Goal: Register for event/course

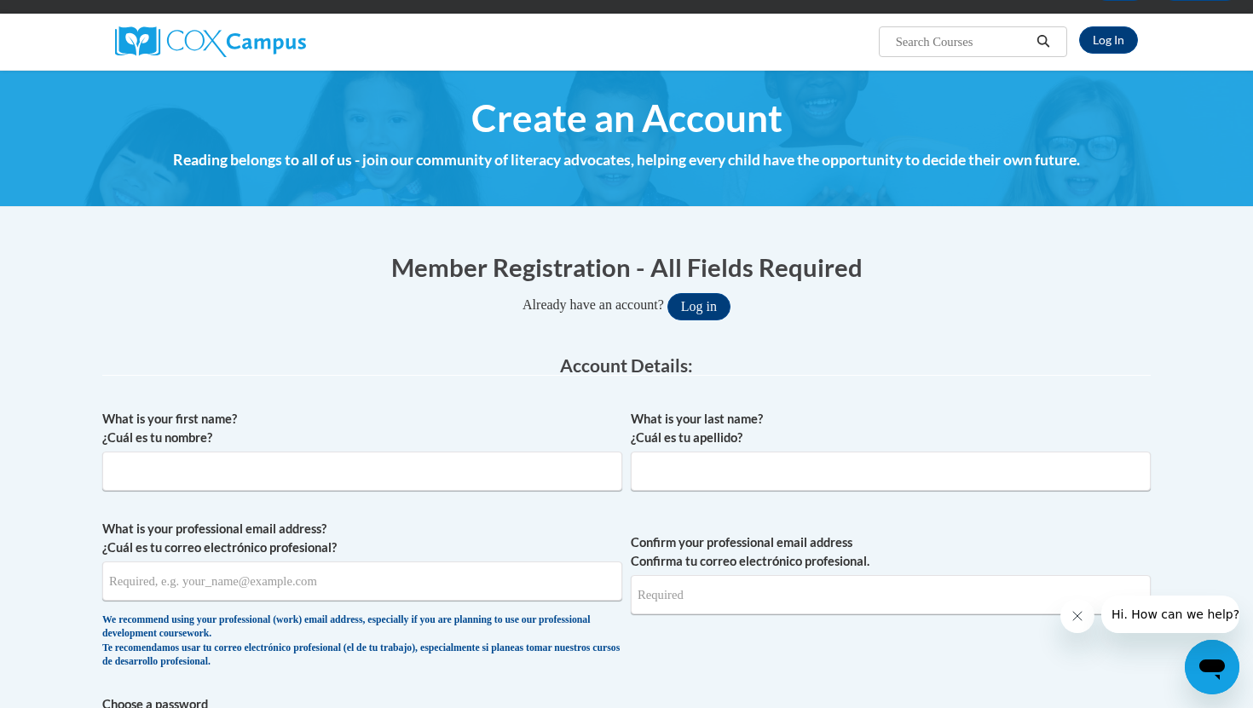
scroll to position [144, 0]
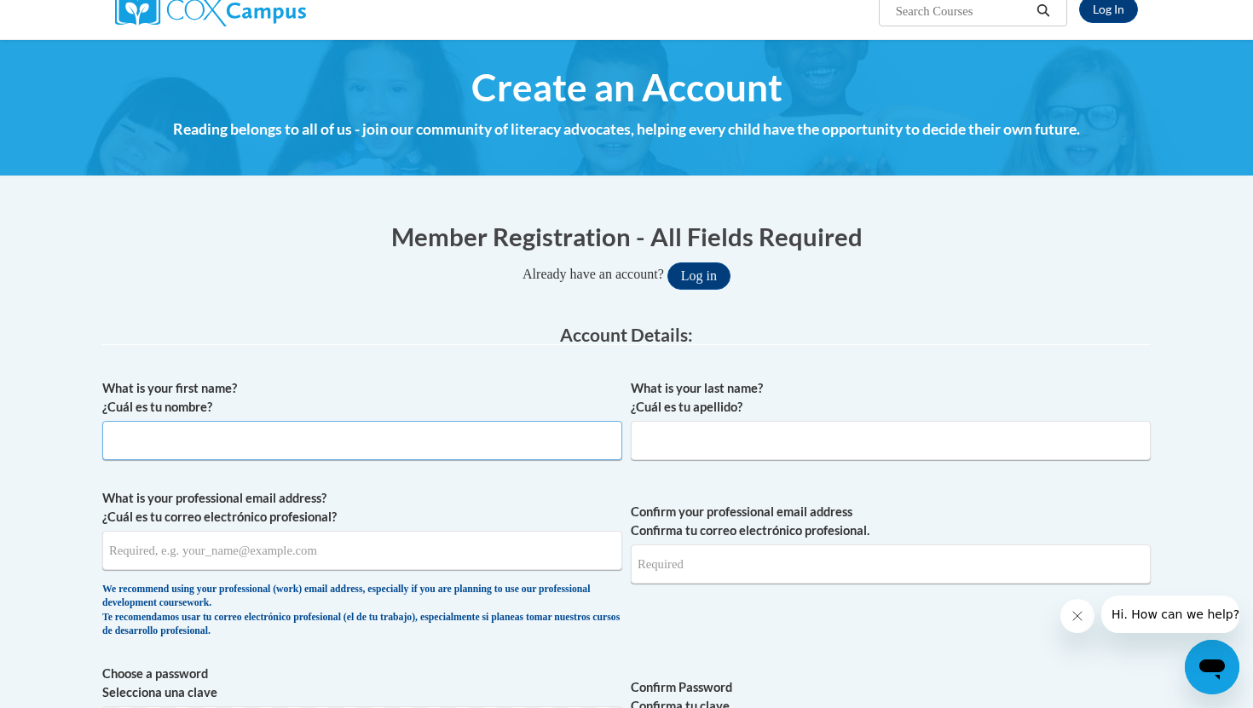
click at [375, 445] on input "What is your first name? ¿Cuál es tu nombre?" at bounding box center [362, 440] width 520 height 39
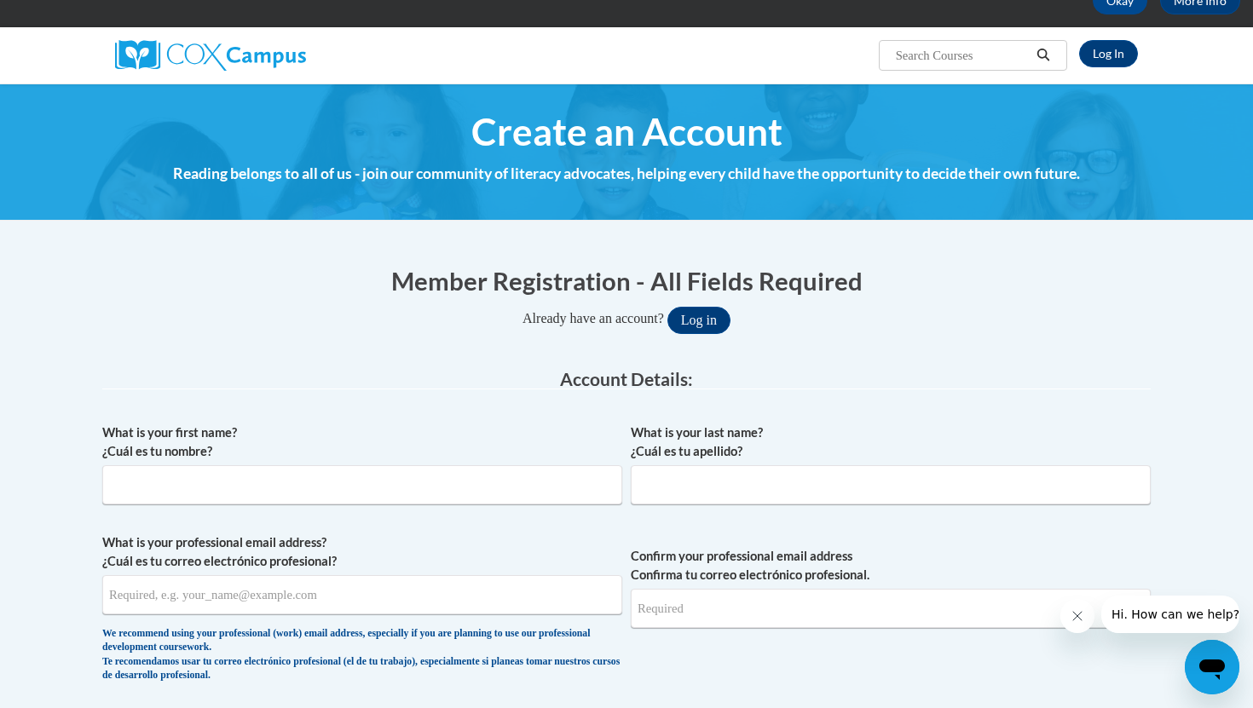
click at [637, 287] on h1 "Member Registration - All Fields Required" at bounding box center [626, 280] width 1048 height 35
click at [378, 492] on input "What is your first name? ¿Cuál es tu nombre?" at bounding box center [362, 484] width 520 height 39
type input "Veralyn"
type input "Balais"
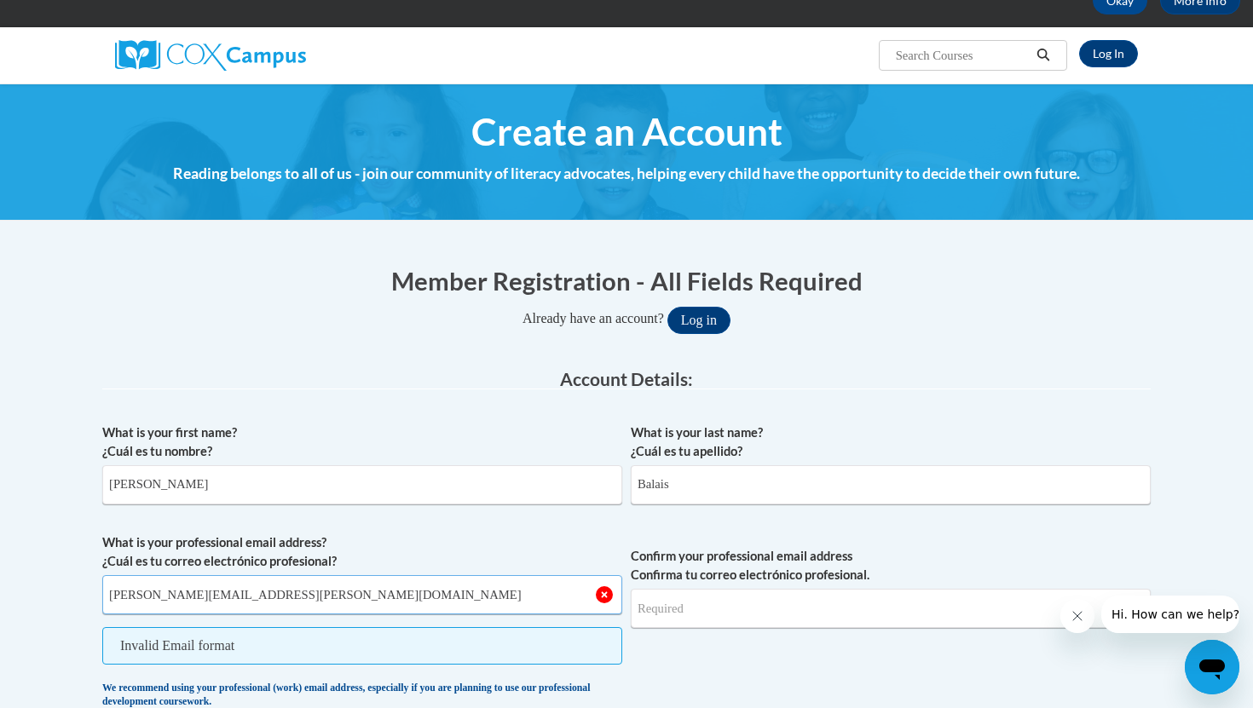
type input "Veralyn.Balais@k12.hi.us"
click at [696, 604] on input "Confirm your professional email address Confirma tu correo electrónico profesio…" at bounding box center [891, 608] width 520 height 39
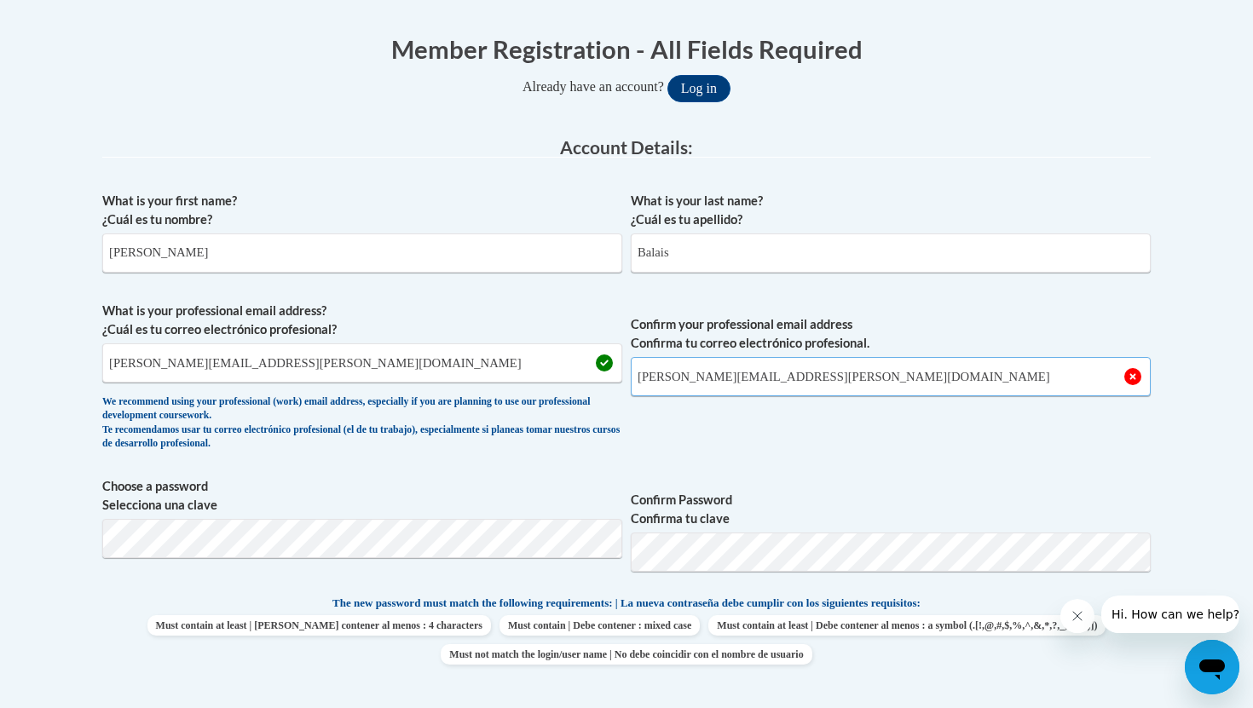
scroll to position [411, 0]
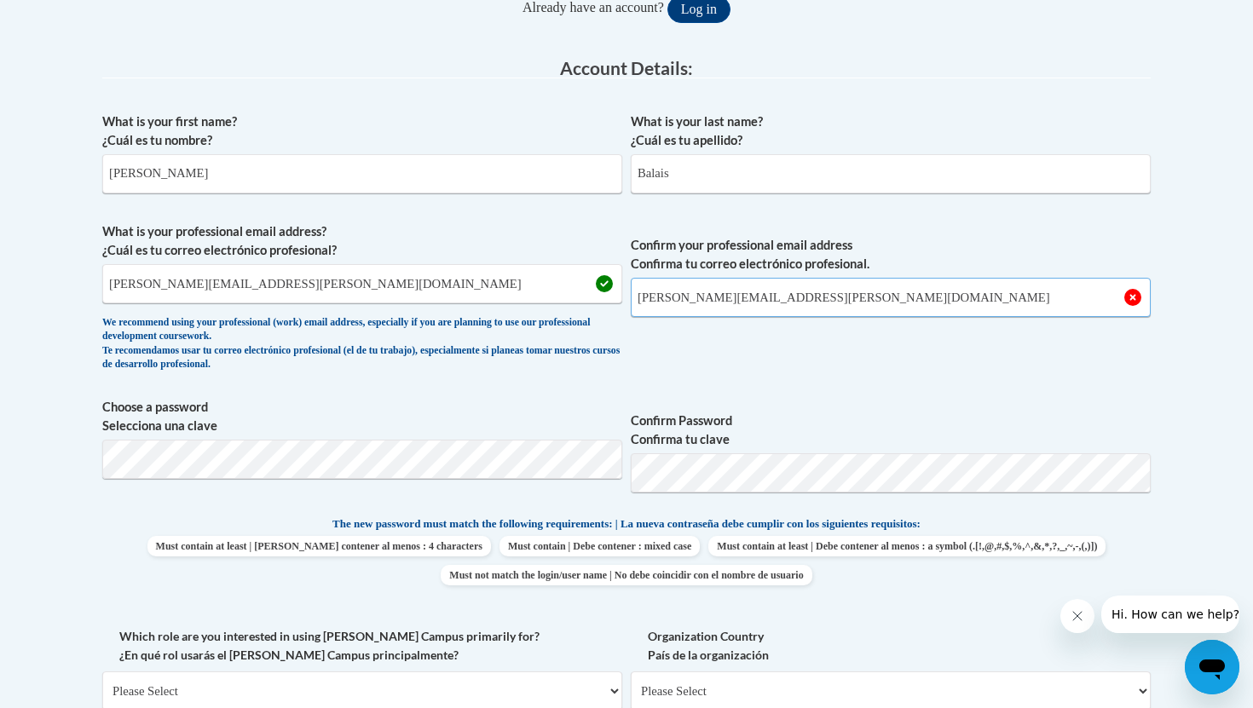
type input "Veralyn.Balais@k12.hi.us"
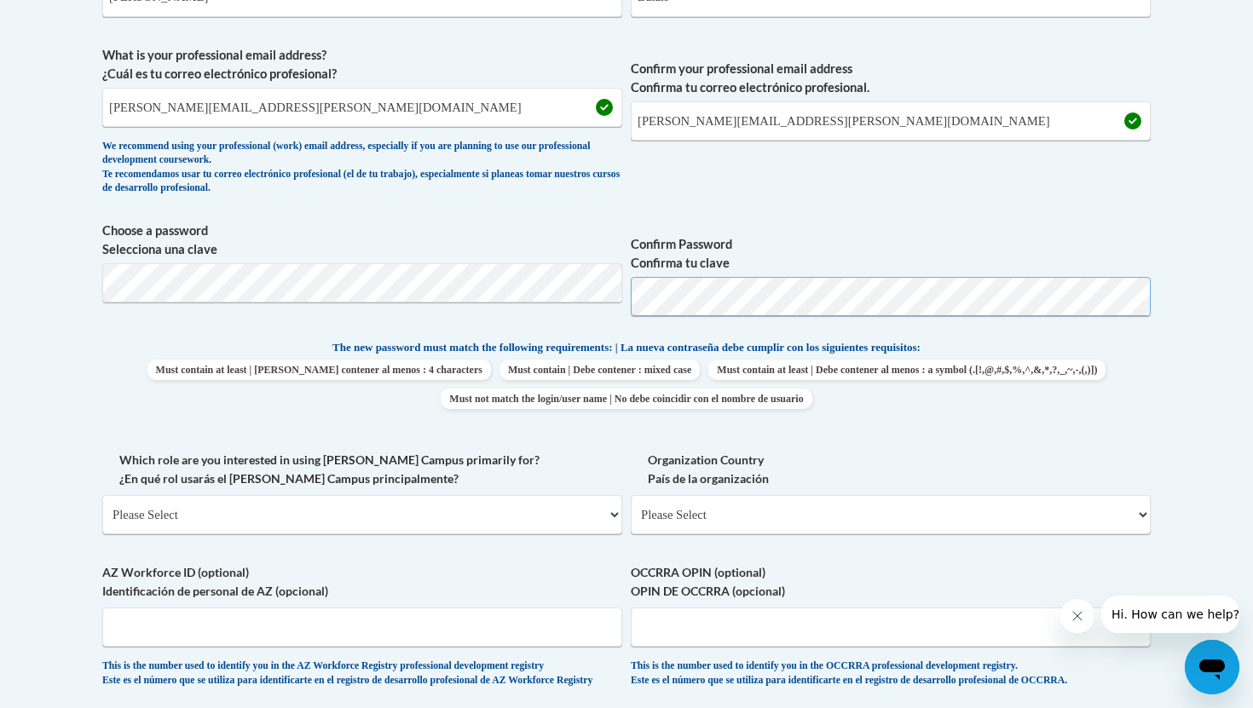
scroll to position [591, 0]
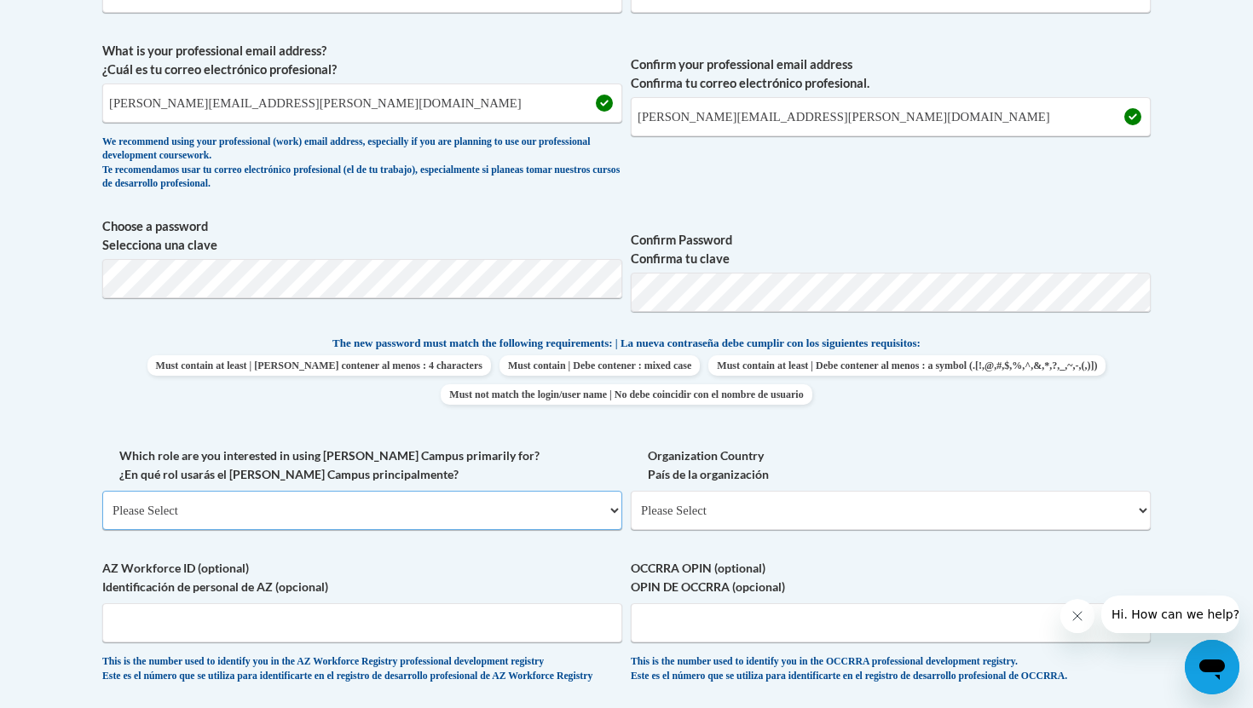
click at [468, 510] on select "Please Select College/University | Colegio/Universidad Community/Nonprofit Part…" at bounding box center [362, 510] width 520 height 39
select select "fbf2d438-af2f-41f8-98f1-81c410e29de3"
click at [102, 491] on select "Please Select College/University | Colegio/Universidad Community/Nonprofit Part…" at bounding box center [362, 510] width 520 height 39
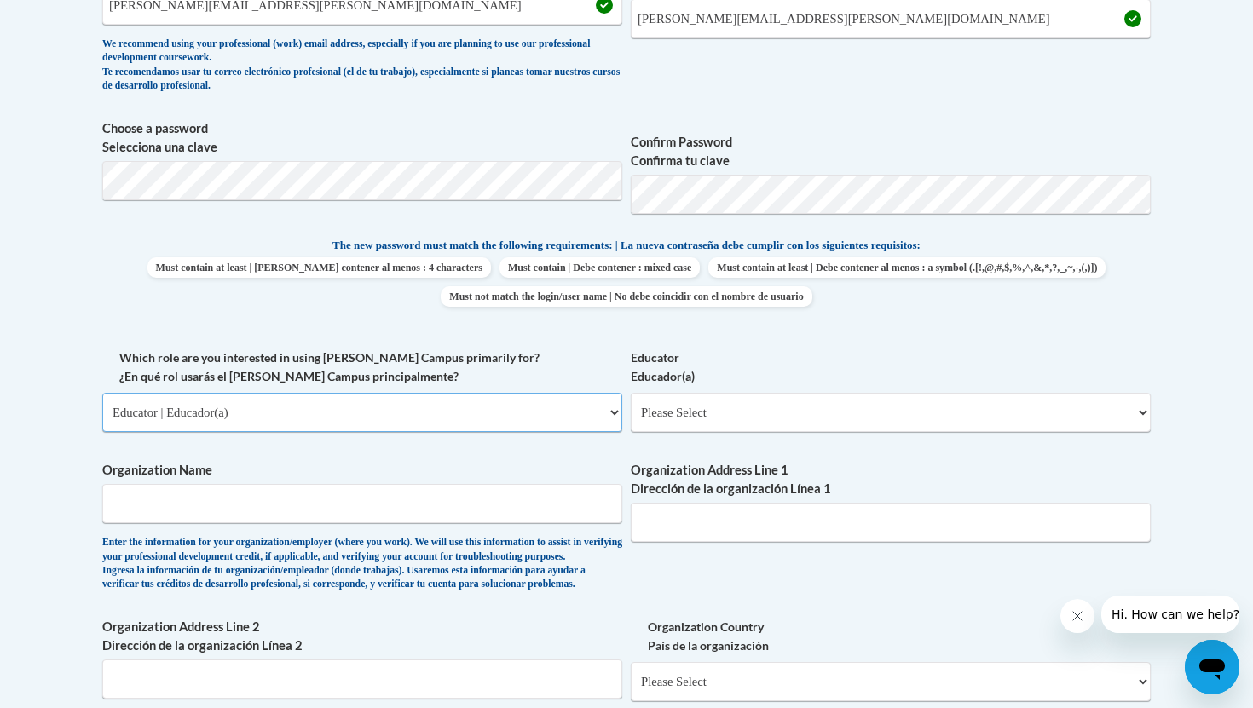
scroll to position [778, 0]
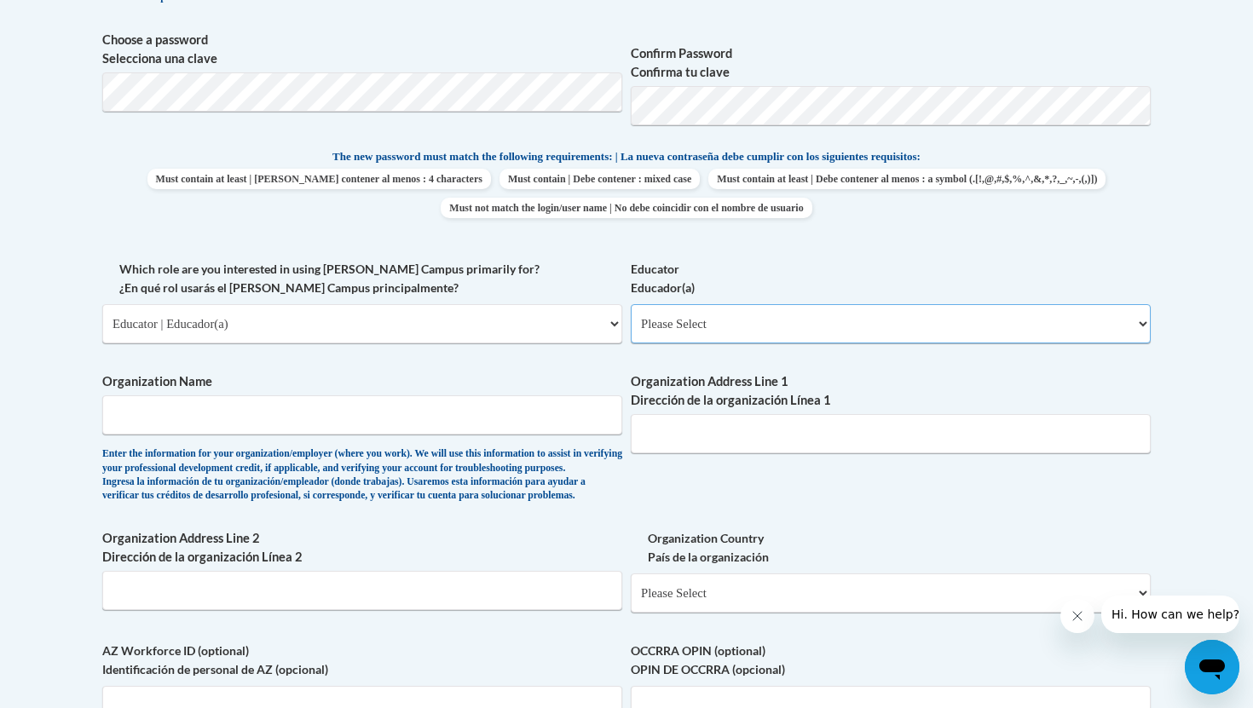
click at [699, 332] on select "Please Select Early Learning/Daycare Teacher/Family Home Care Provider | Maestr…" at bounding box center [891, 323] width 520 height 39
select select "8e40623d-54d0-45cd-9f92-5df65cd3f8cf"
click at [631, 304] on select "Please Select Early Learning/Daycare Teacher/Family Home Care Provider | Maestr…" at bounding box center [891, 323] width 520 height 39
click at [341, 420] on input "Organization Name" at bounding box center [362, 414] width 520 height 39
type input "August Ahrens Elementary School"
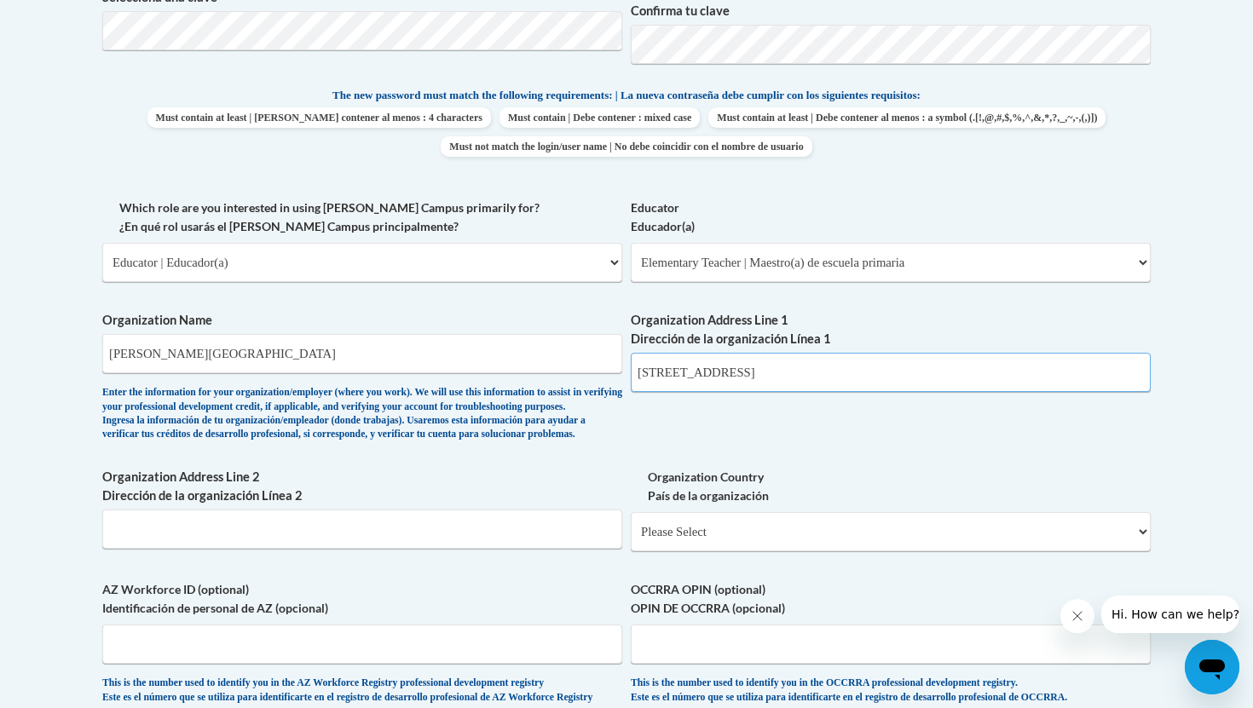
scroll to position [845, 0]
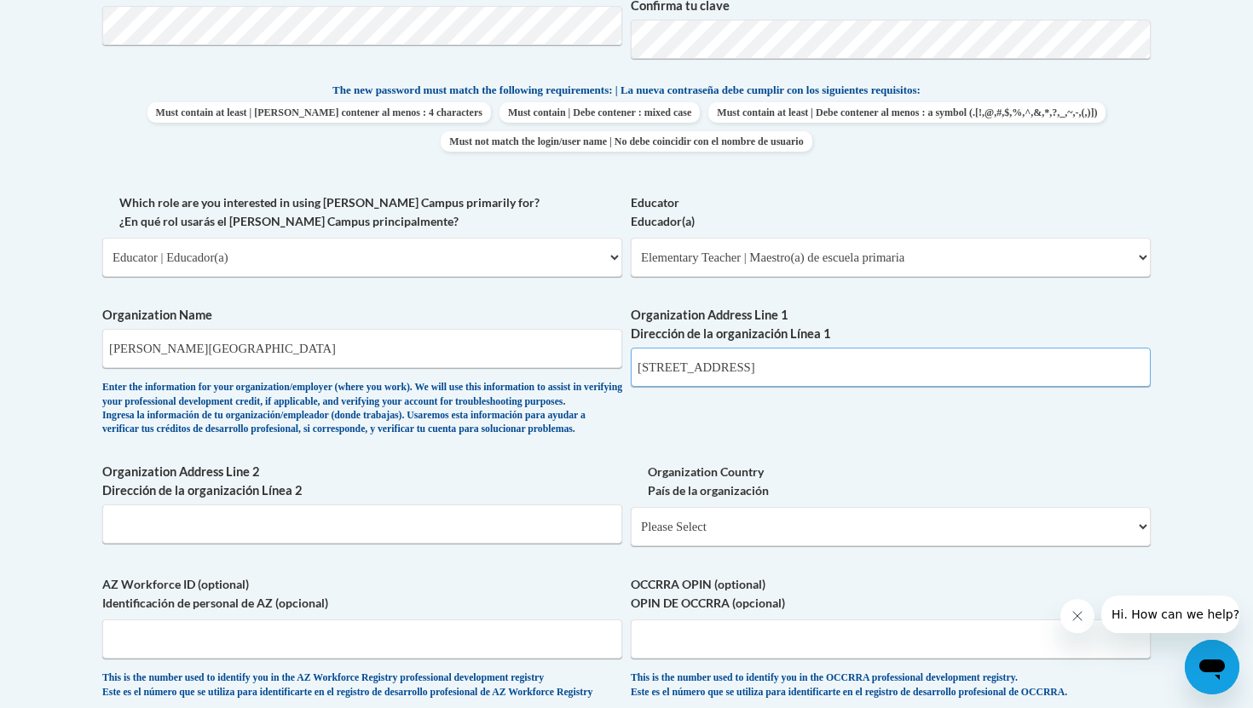
type input "94-1170 Waipahu Street"
click at [697, 546] on select "Please Select United States | Estados Unidos Outside of the United States | Fue…" at bounding box center [891, 526] width 520 height 39
select select "ad49bcad-a171-4b2e-b99c-48b446064914"
click at [631, 534] on select "Please Select United States | Estados Unidos Outside of the United States | Fue…" at bounding box center [891, 526] width 520 height 39
select select
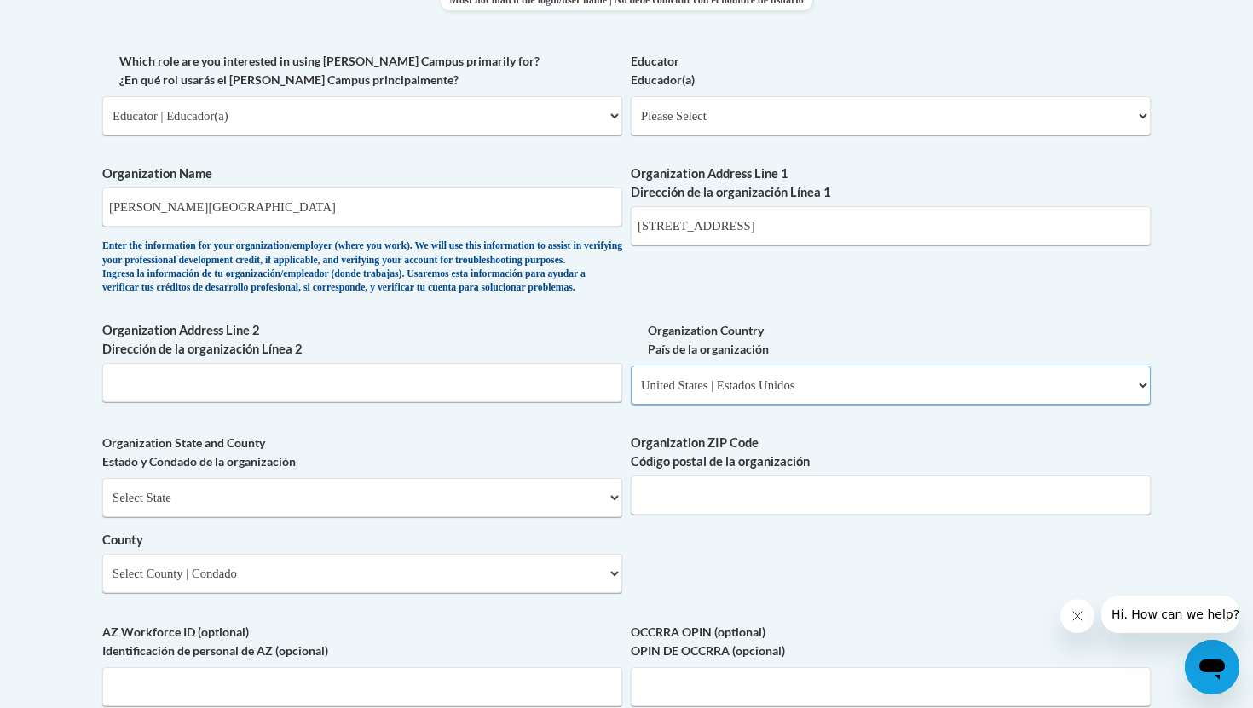
scroll to position [1015, 0]
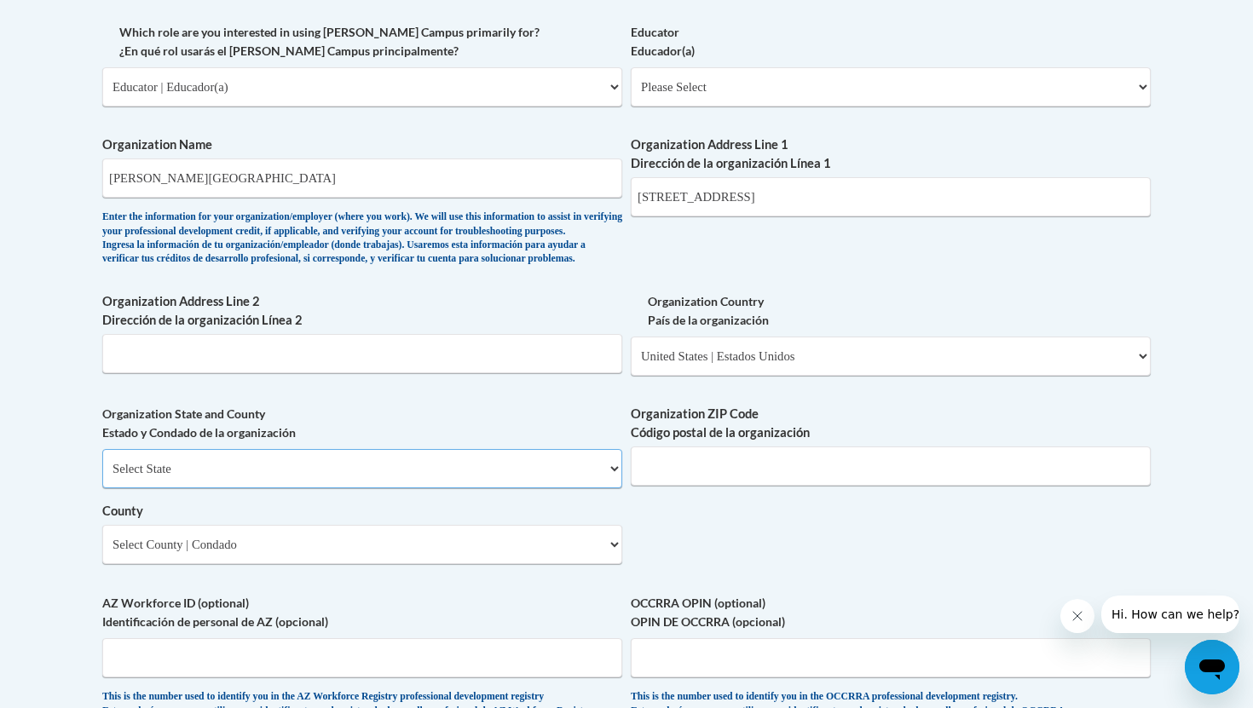
click at [469, 488] on select "Select State Alabama Alaska Arizona Arkansas California Colorado Connecticut De…" at bounding box center [362, 468] width 520 height 39
select select "Hawaii"
click at [102, 477] on select "Select State Alabama Alaska Arizona Arkansas California Colorado Connecticut De…" at bounding box center [362, 468] width 520 height 39
click at [684, 486] on input "Organization ZIP Code Código postal de la organización" at bounding box center [891, 466] width 520 height 39
type input "0"
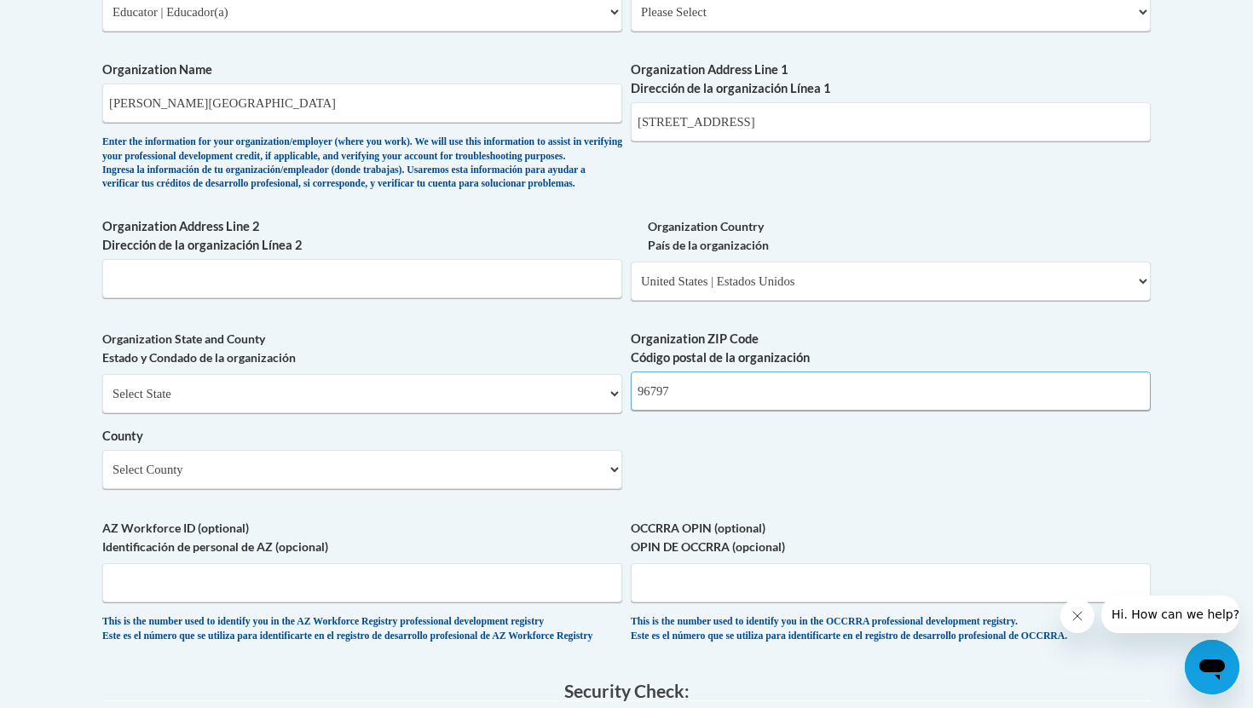
scroll to position [1133, 0]
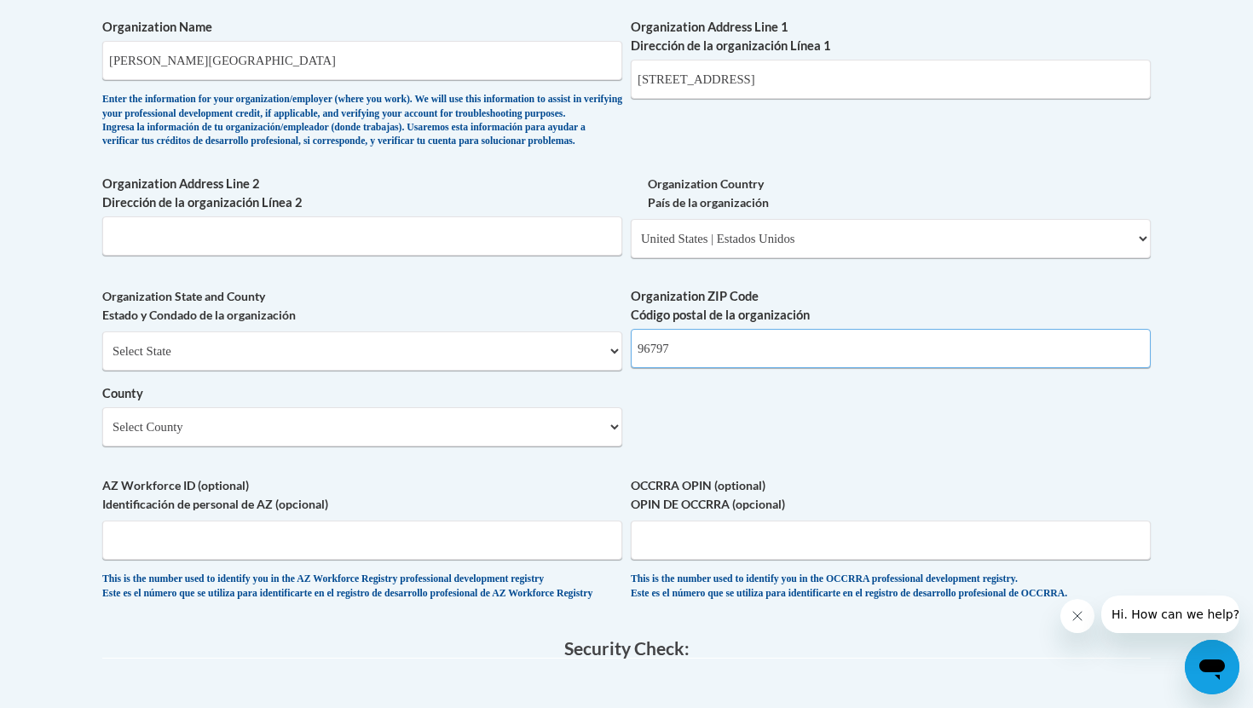
type input "96797"
click at [261, 447] on select "Select County Hawaii Honolulu Kalawao Kauai Maui" at bounding box center [362, 426] width 520 height 39
select select "Honolulu"
click at [102, 435] on select "Select County Hawaii Honolulu Kalawao Kauai Maui" at bounding box center [362, 426] width 520 height 39
click at [400, 514] on label "AZ Workforce ID (optional) Identificación de personal de AZ (opcional)" at bounding box center [362, 494] width 520 height 37
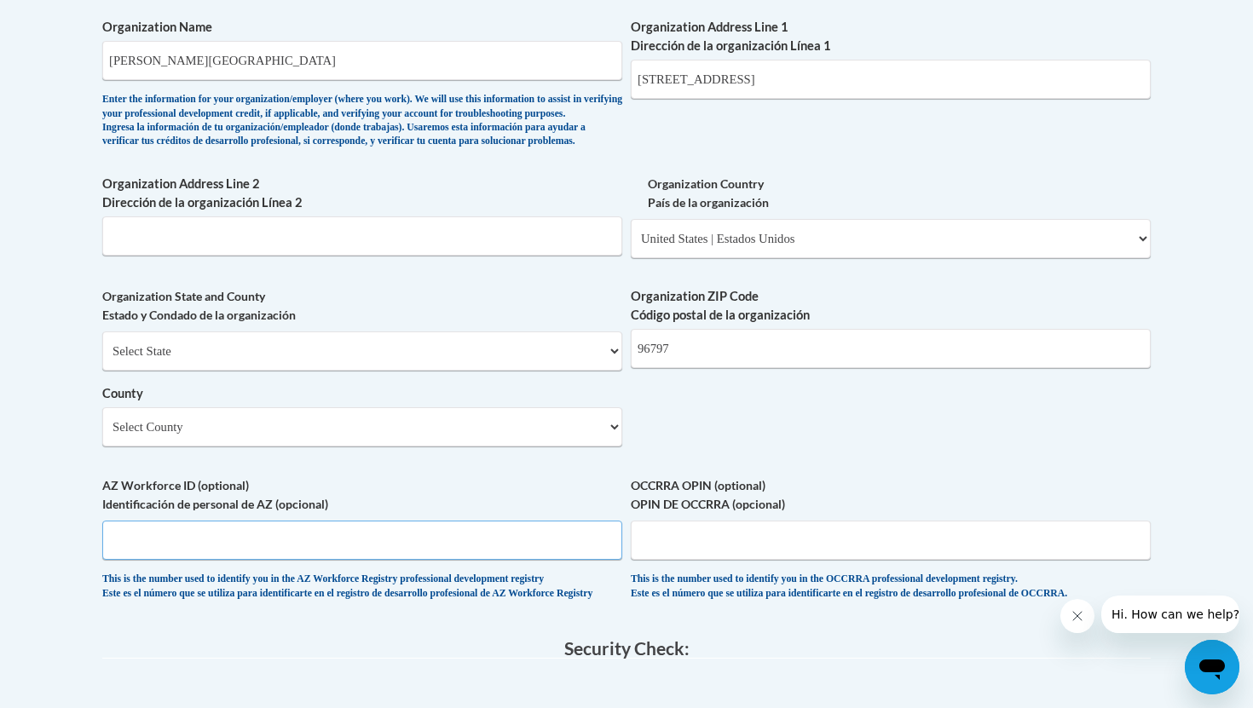
click at [400, 530] on input "AZ Workforce ID (optional) Identificación de personal de AZ (opcional)" at bounding box center [362, 540] width 520 height 39
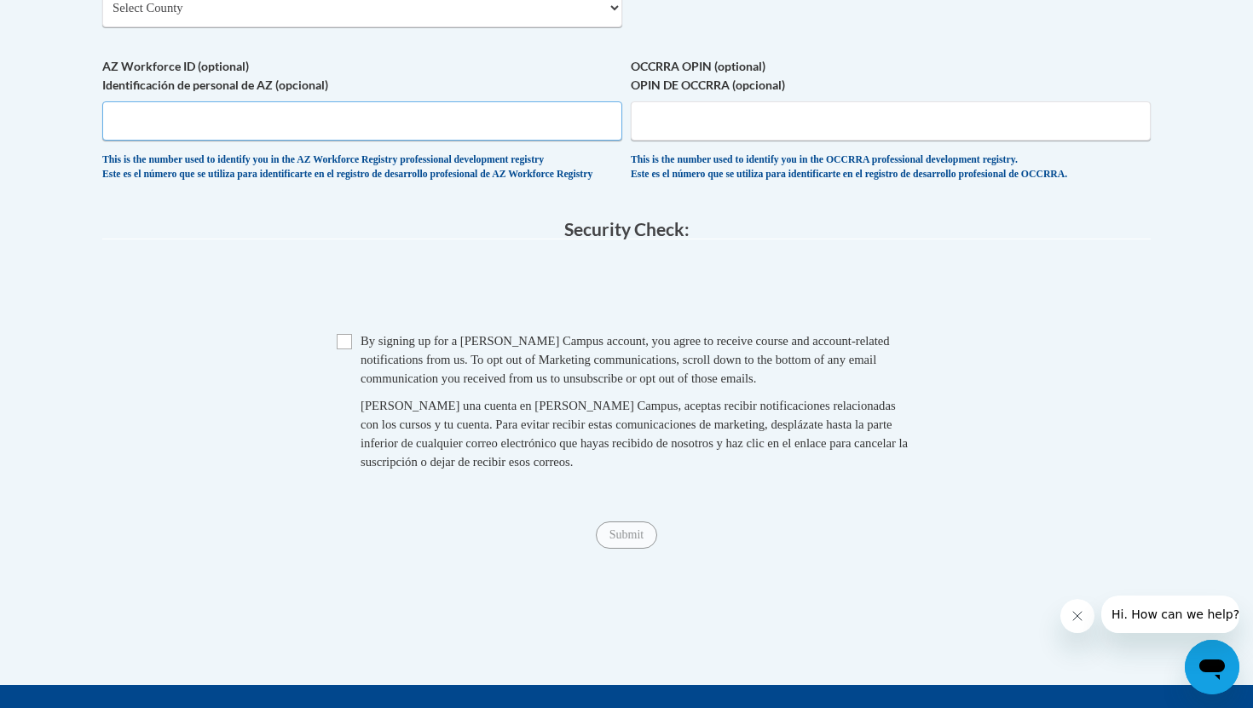
scroll to position [1655, 0]
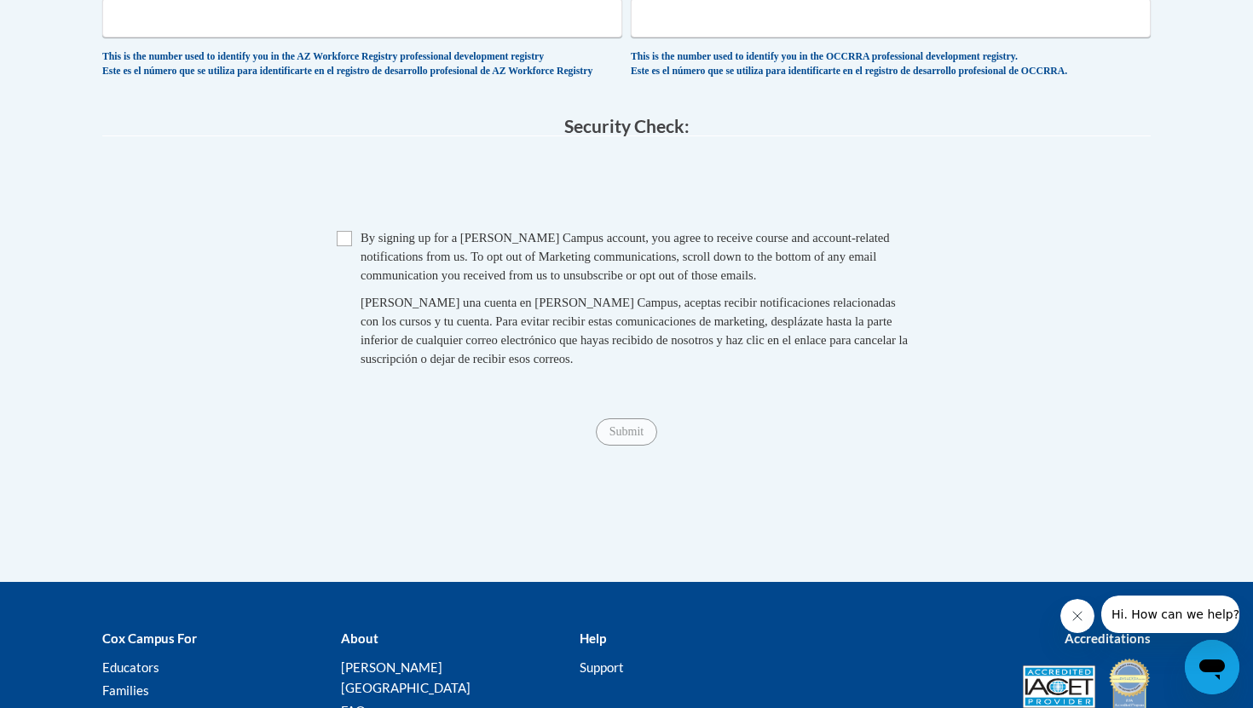
click at [360, 282] on span "By signing up for a Cox Campus account, you agree to receive course and account…" at bounding box center [624, 256] width 529 height 51
click at [349, 246] on input "Checkbox" at bounding box center [344, 238] width 15 height 15
checkbox input "true"
click at [623, 446] on input "Submit" at bounding box center [626, 431] width 61 height 27
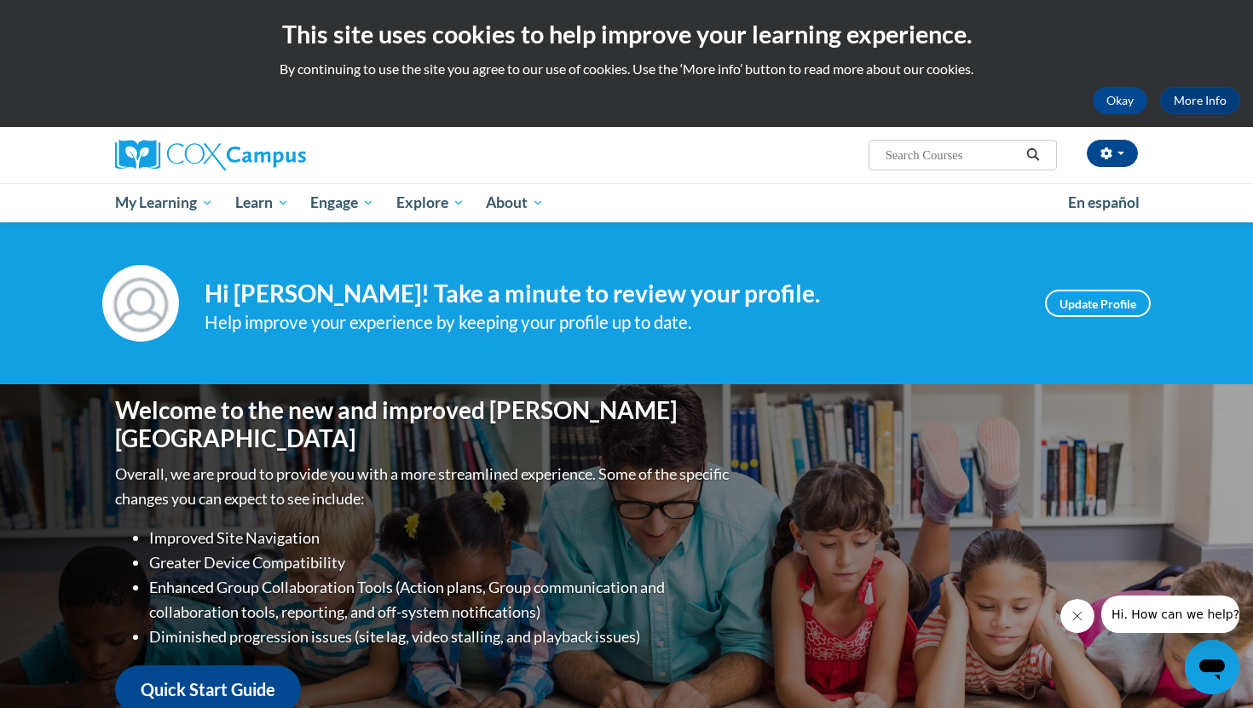
click at [927, 156] on input "Search..." at bounding box center [952, 155] width 136 height 20
type input "oral language"
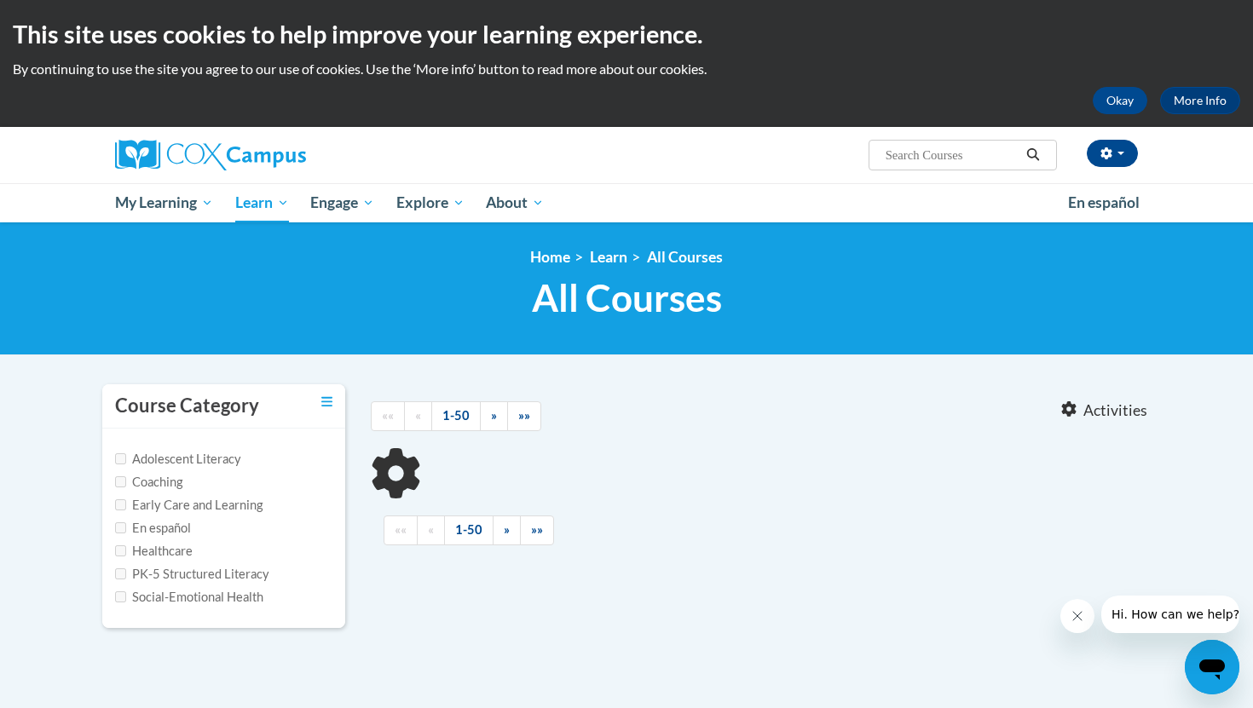
type input "oral language"
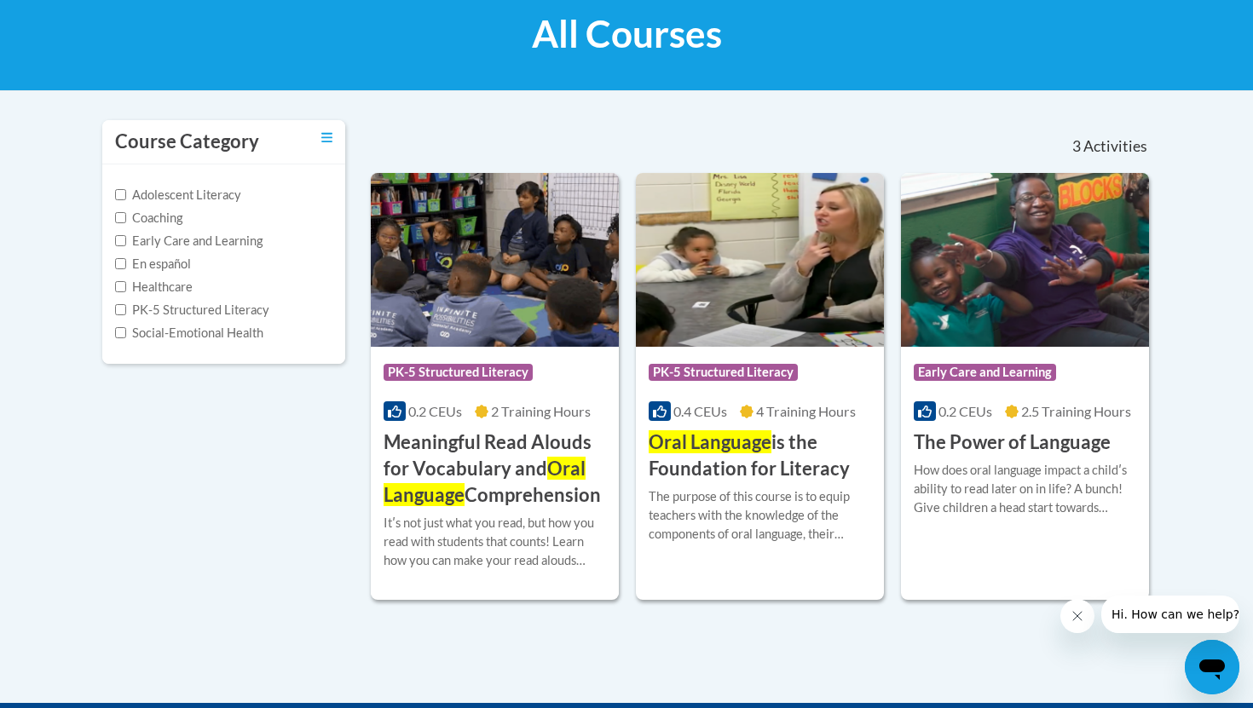
scroll to position [267, 0]
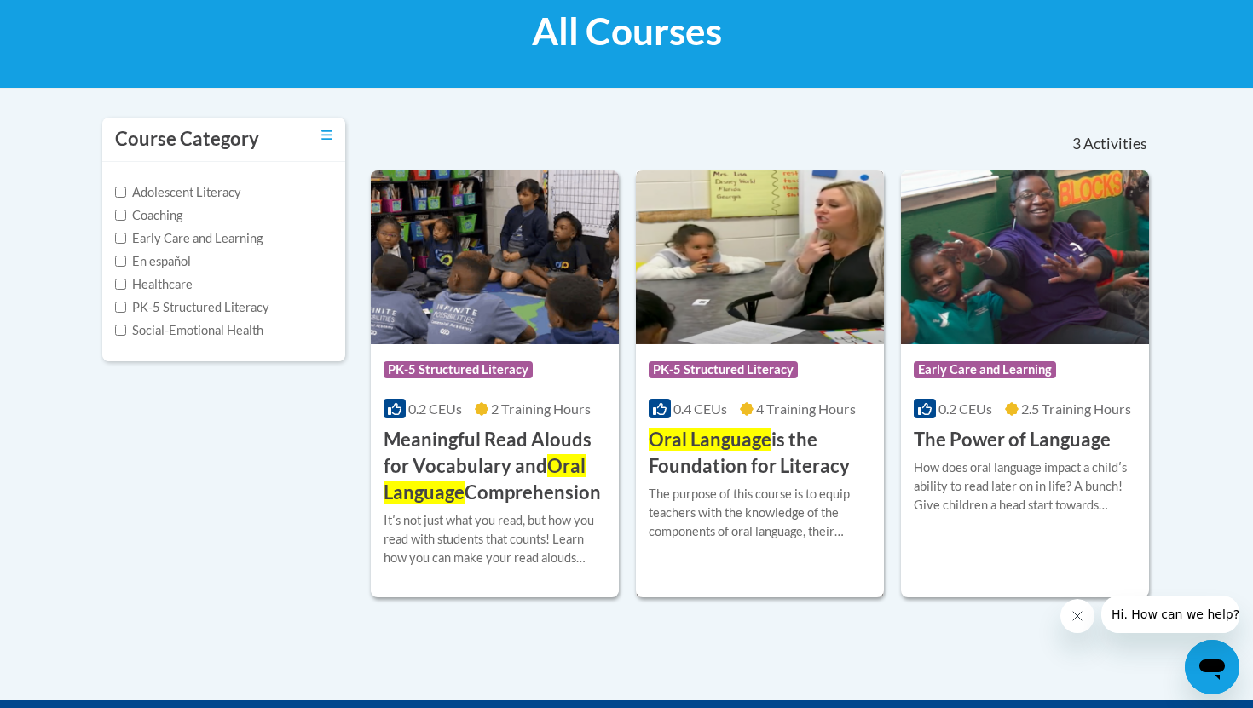
click at [849, 449] on h3 "Oral Language is the Foundation for Literacy" at bounding box center [760, 453] width 222 height 53
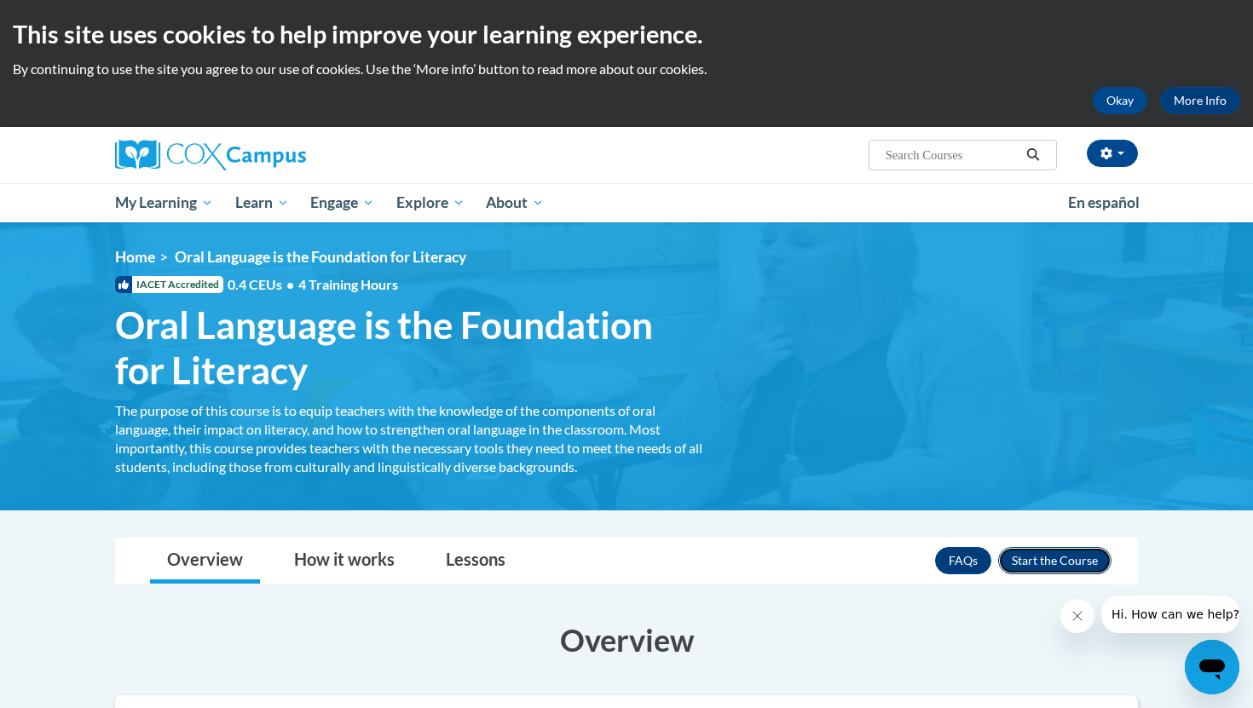
click at [1047, 563] on button "Enroll" at bounding box center [1054, 560] width 113 height 27
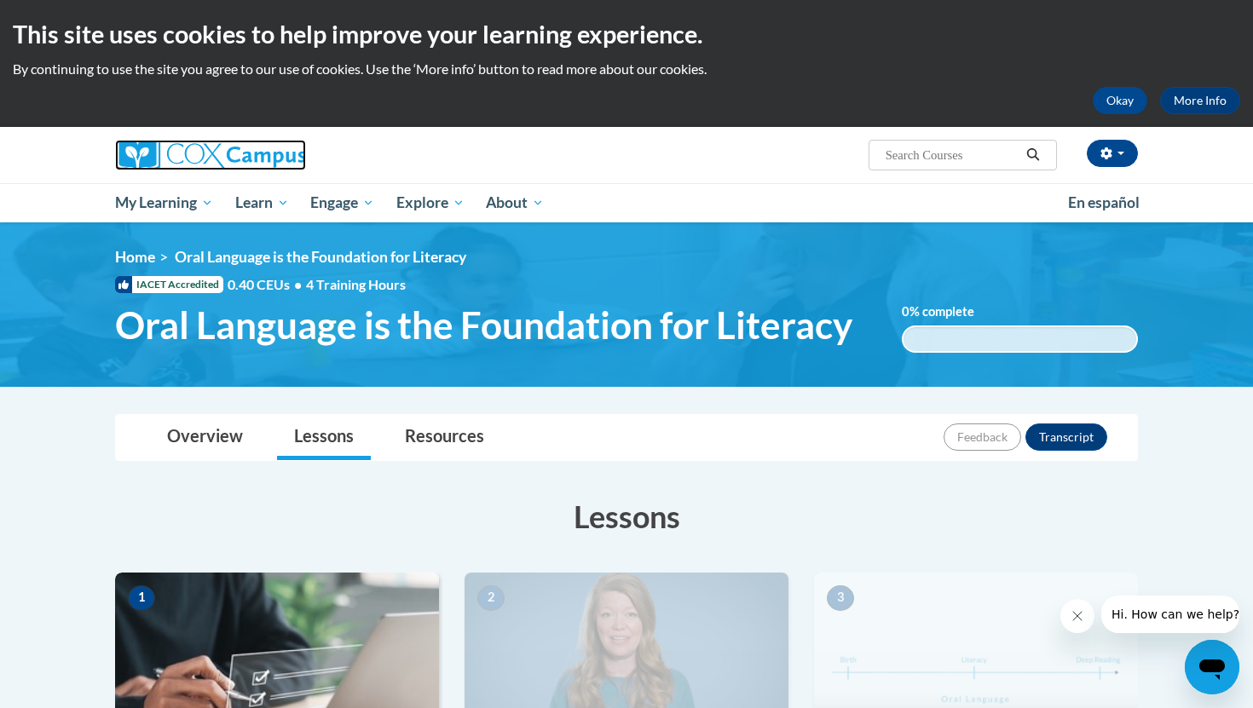
click at [177, 151] on img at bounding box center [210, 155] width 191 height 31
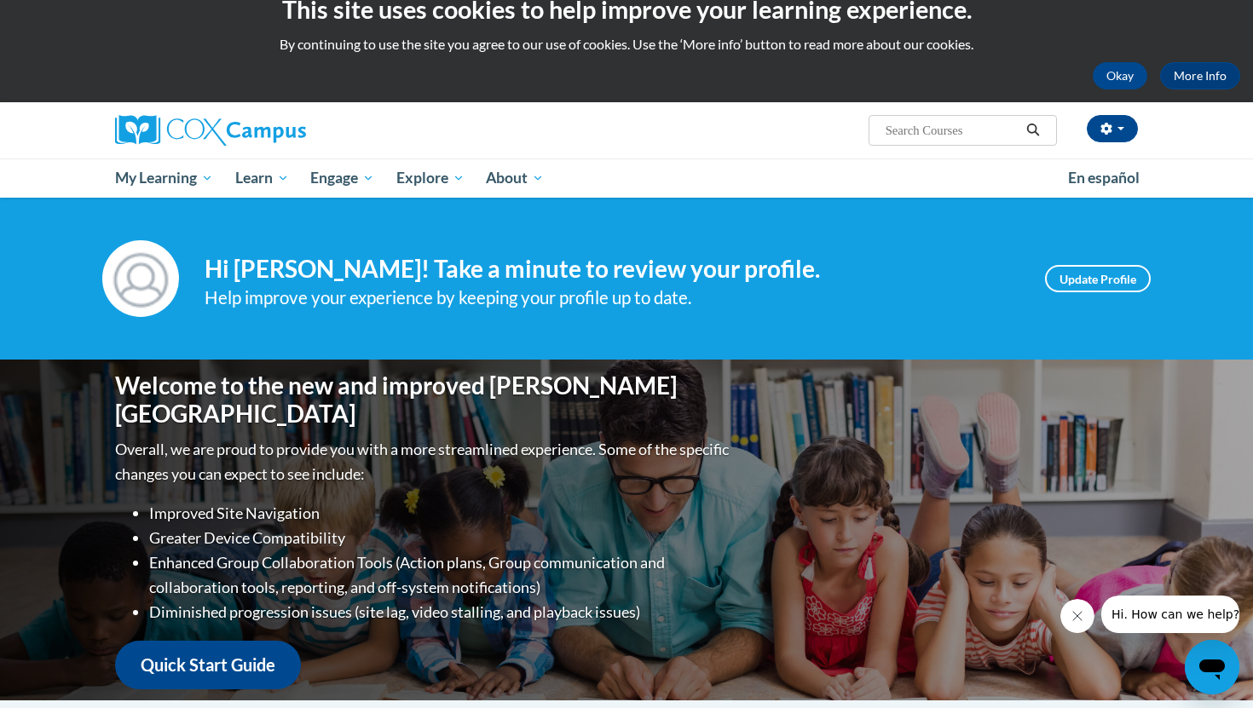
scroll to position [24, 0]
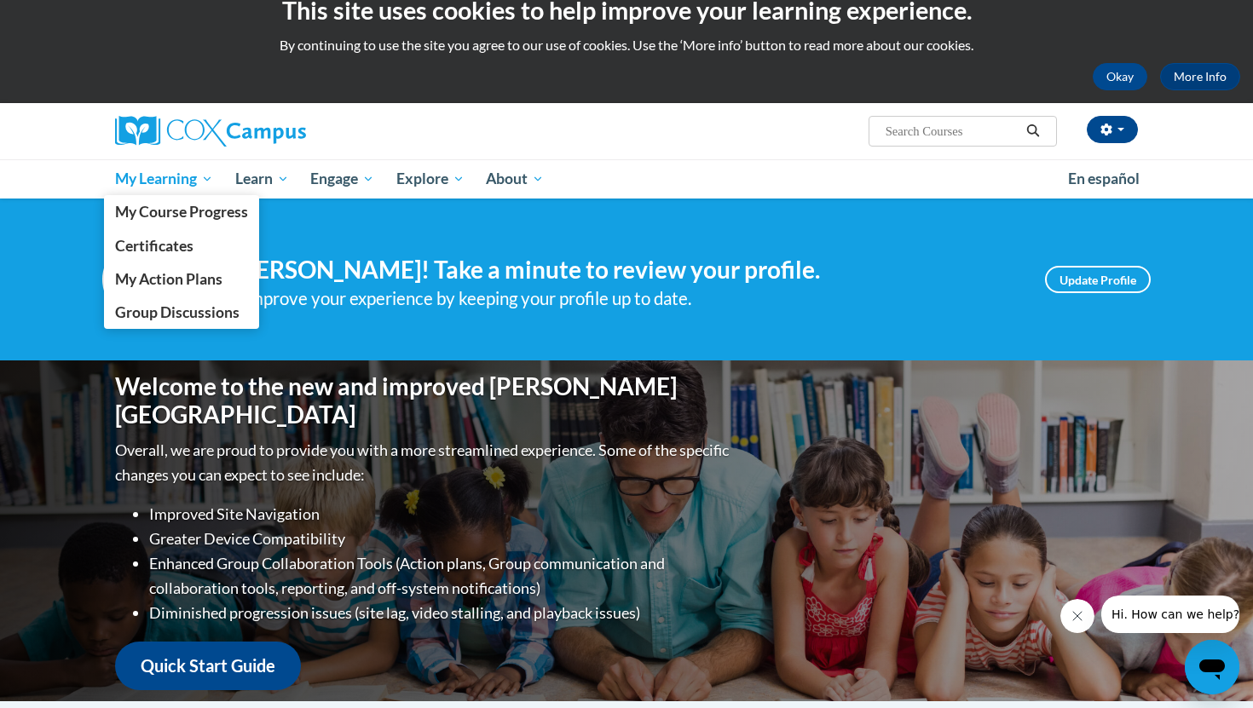
click at [166, 182] on span "My Learning" at bounding box center [164, 179] width 98 height 20
click at [166, 211] on span "My Course Progress" at bounding box center [181, 212] width 133 height 18
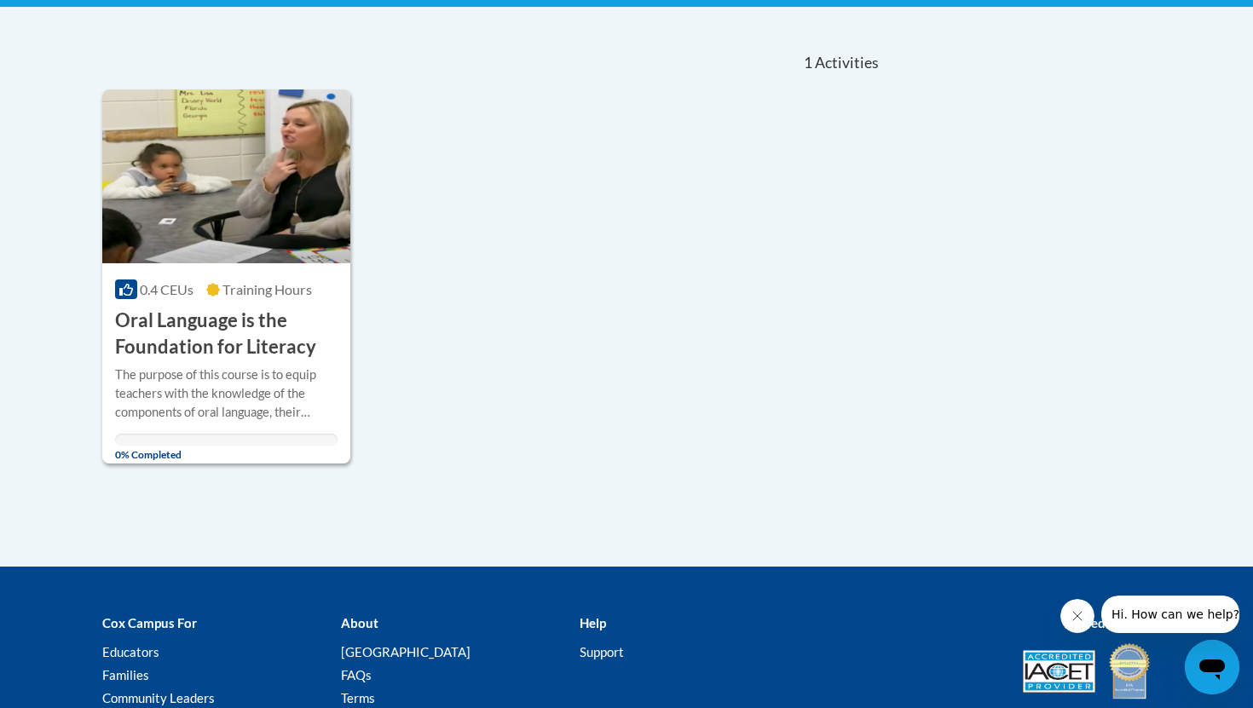
scroll to position [405, 0]
